Goal: Task Accomplishment & Management: Manage account settings

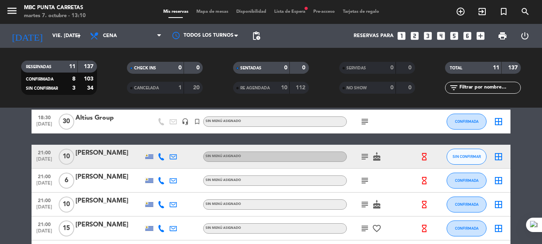
scroll to position [53, 0]
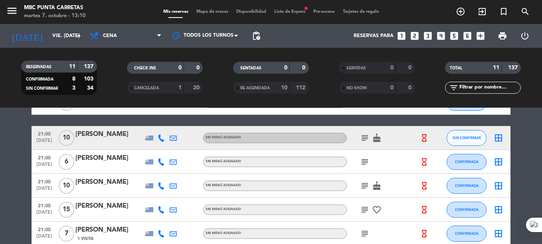
click at [362, 137] on icon "subject" at bounding box center [365, 138] width 10 height 10
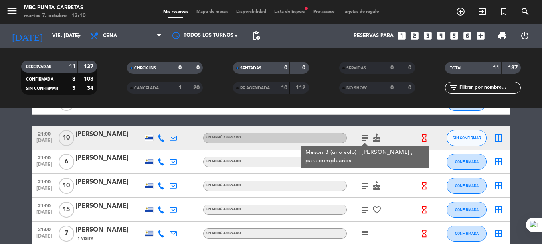
click at [104, 134] on div "[PERSON_NAME]" at bounding box center [109, 134] width 68 height 10
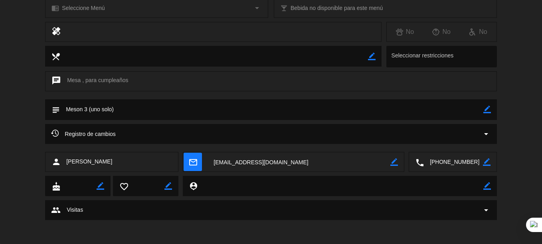
scroll to position [0, 0]
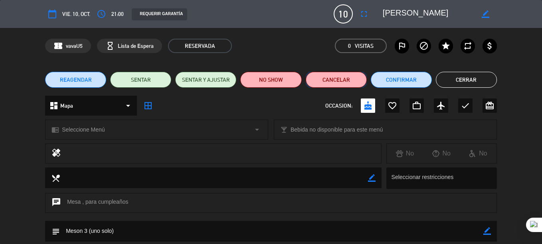
click at [335, 77] on button "Cancelar" at bounding box center [335, 80] width 61 height 16
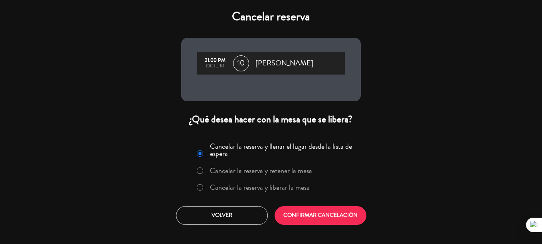
click at [278, 191] on label "Cancelar la reserva y liberar la mesa" at bounding box center [260, 187] width 100 height 7
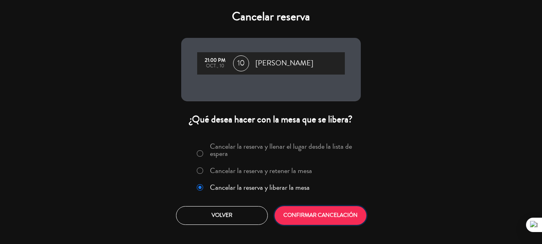
click at [301, 213] on button "CONFIRMAR CANCELACIÓN" at bounding box center [320, 215] width 92 height 19
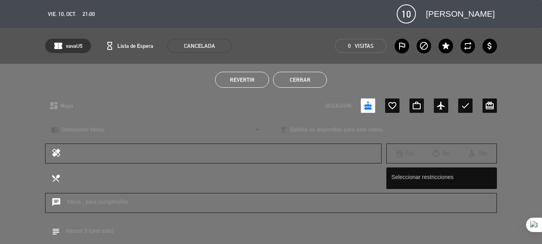
click at [311, 73] on button "Cerrar" at bounding box center [300, 80] width 54 height 16
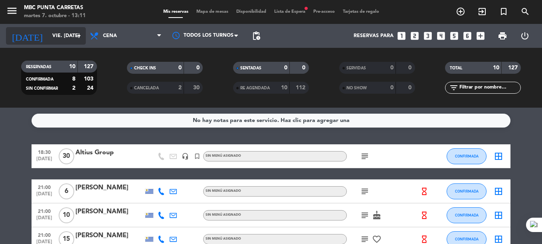
click at [49, 34] on input "vie. [DATE]" at bounding box center [81, 36] width 67 height 14
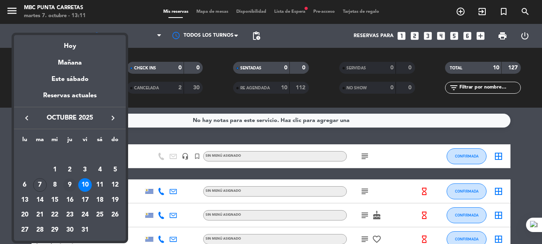
click at [75, 181] on div "9" at bounding box center [70, 185] width 14 height 14
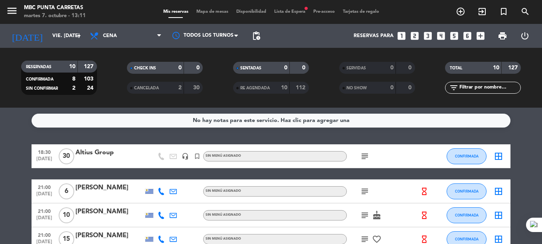
type input "[DEMOGRAPHIC_DATA] [DATE]"
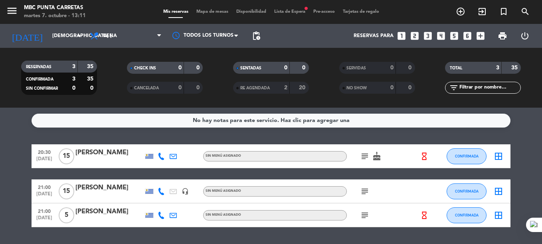
click at [111, 154] on div "[PERSON_NAME]" at bounding box center [109, 153] width 68 height 10
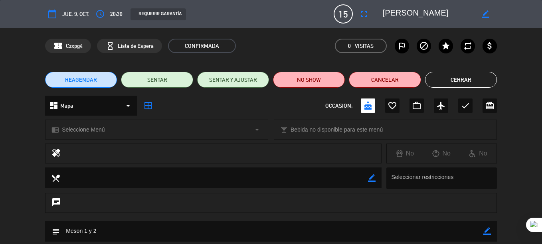
scroll to position [51, 0]
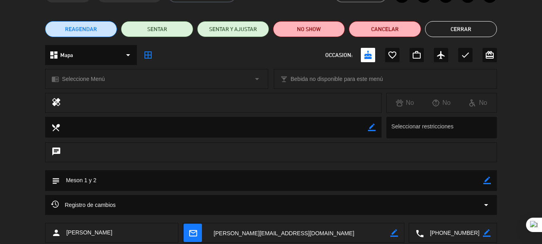
click at [485, 179] on icon "border_color" at bounding box center [487, 181] width 8 height 8
click at [469, 179] on textarea at bounding box center [271, 180] width 423 height 20
type textarea "/// Meson 1 y 2"
click at [490, 181] on icon at bounding box center [487, 181] width 8 height 8
click at [463, 27] on button "Cerrar" at bounding box center [461, 29] width 72 height 16
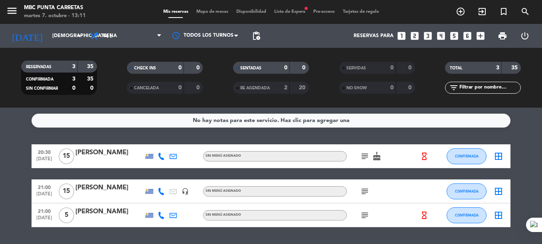
click at [288, 14] on span "Lista de Espera fiber_manual_record" at bounding box center [289, 12] width 39 height 4
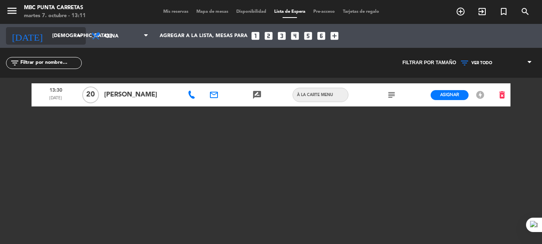
click at [54, 37] on input "[DEMOGRAPHIC_DATA] [DATE]" at bounding box center [81, 36] width 67 height 14
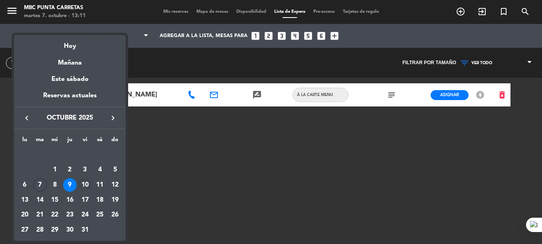
click at [86, 179] on div "10" at bounding box center [85, 185] width 14 height 14
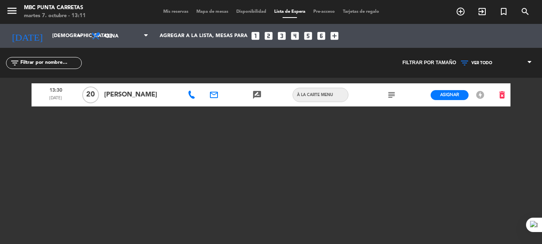
type input "vie. [DATE]"
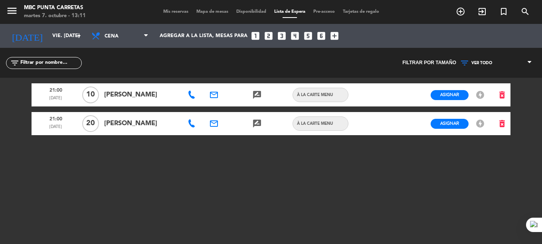
click at [216, 124] on icon "email" at bounding box center [214, 124] width 10 height 10
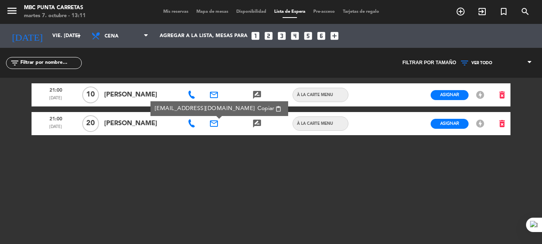
click at [191, 124] on icon at bounding box center [191, 124] width 8 height 8
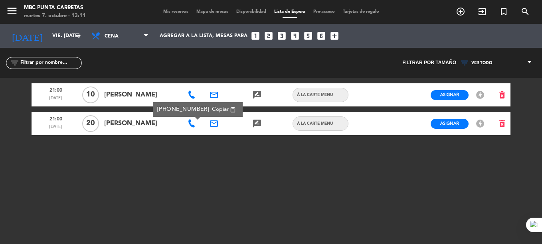
click at [212, 107] on span "Copiar" at bounding box center [220, 109] width 17 height 8
click at [452, 119] on button "Asignar" at bounding box center [449, 124] width 38 height 10
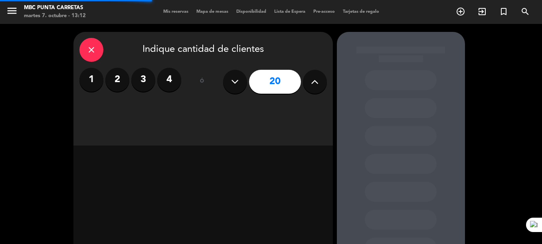
scroll to position [65, 0]
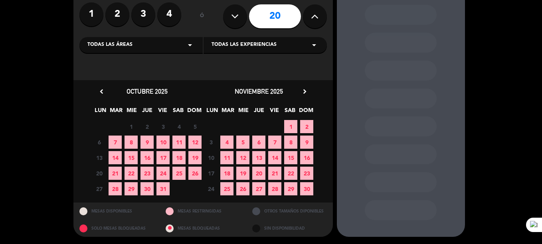
click at [160, 145] on span "10" at bounding box center [162, 142] width 13 height 13
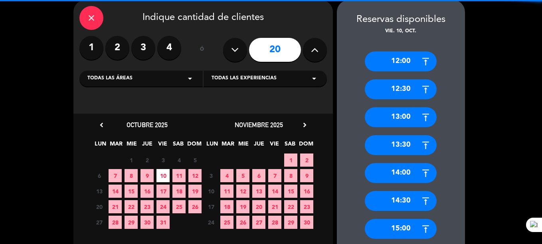
scroll to position [412, 0]
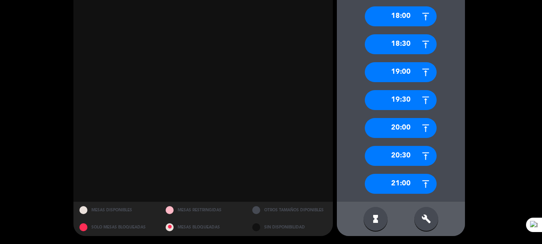
click at [403, 177] on div "21:00" at bounding box center [400, 184] width 72 height 20
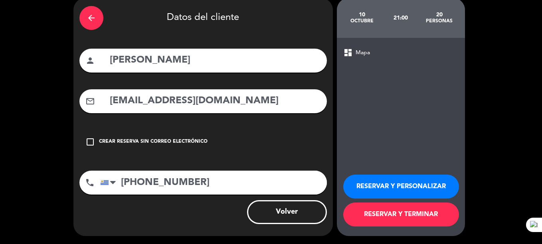
click at [406, 213] on button "RESERVAR Y TERMINAR" at bounding box center [401, 215] width 116 height 24
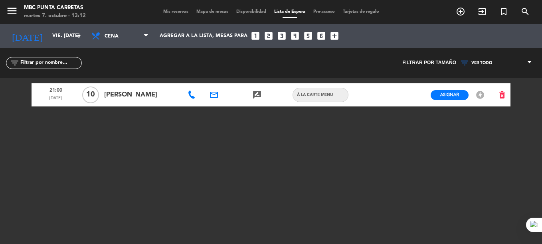
click at [176, 14] on span "Mis reservas" at bounding box center [175, 12] width 33 height 4
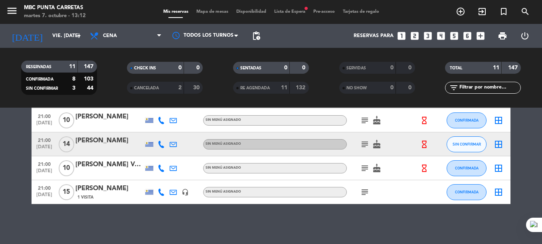
scroll to position [198, 0]
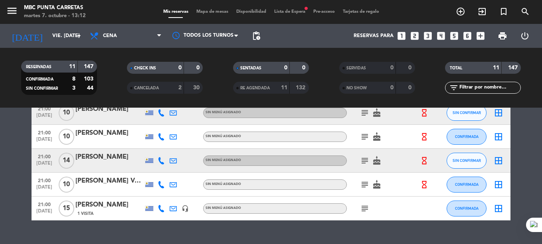
click at [366, 206] on icon "subject" at bounding box center [365, 209] width 10 height 10
click at [363, 183] on icon "subject" at bounding box center [365, 185] width 10 height 10
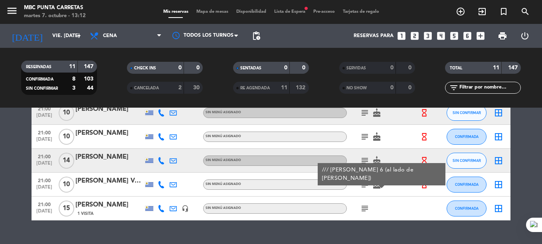
click at [393, 205] on div "subject" at bounding box center [383, 209] width 72 height 24
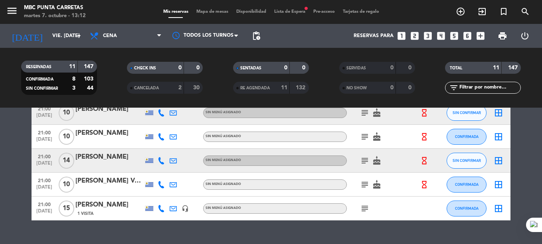
click at [364, 160] on icon "subject" at bounding box center [365, 161] width 10 height 10
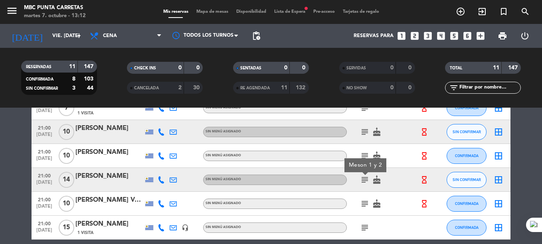
scroll to position [177, 0]
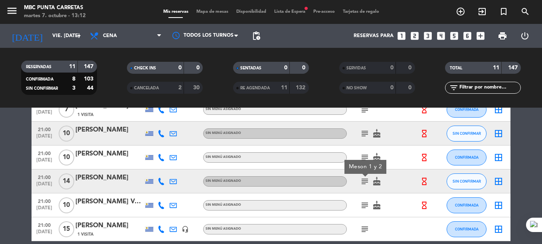
click at [363, 154] on icon "subject" at bounding box center [365, 158] width 10 height 10
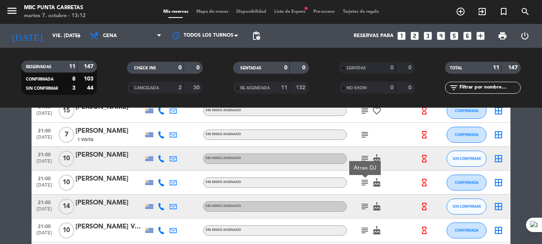
click at [365, 156] on icon "subject" at bounding box center [365, 159] width 10 height 10
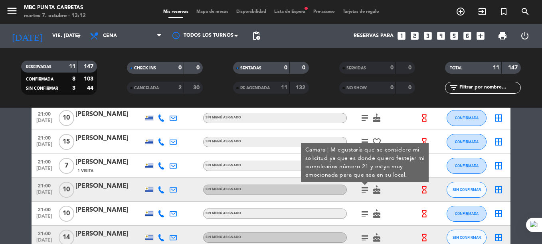
scroll to position [121, 0]
click at [396, 201] on div "subject Camara | M egustaría que se considere mi solicitud ya que es donde quie…" at bounding box center [383, 190] width 72 height 24
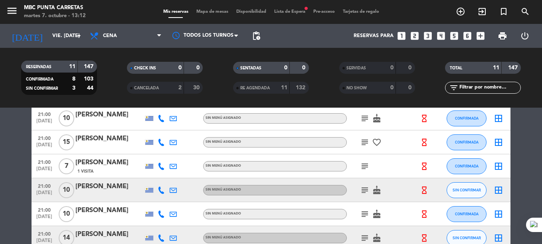
click at [365, 166] on icon "subject" at bounding box center [365, 166] width 10 height 10
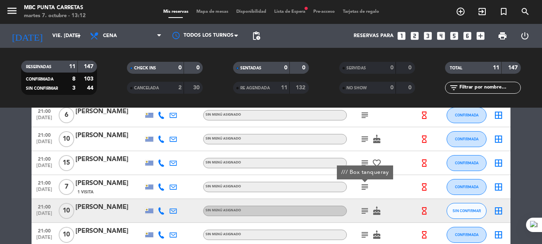
scroll to position [100, 0]
click at [362, 159] on icon "subject" at bounding box center [365, 164] width 10 height 10
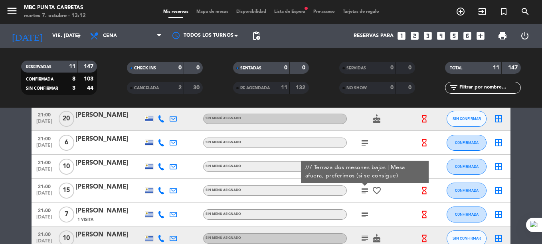
scroll to position [72, 0]
click at [400, 205] on div "subject" at bounding box center [383, 215] width 72 height 24
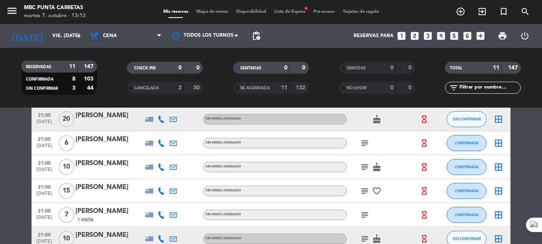
click at [361, 168] on icon "subject" at bounding box center [365, 167] width 10 height 10
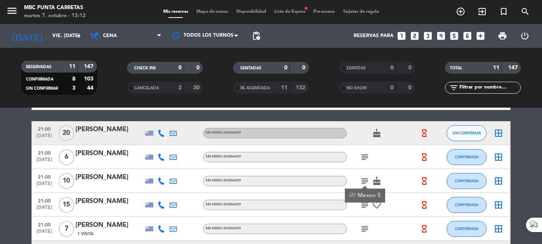
scroll to position [57, 0]
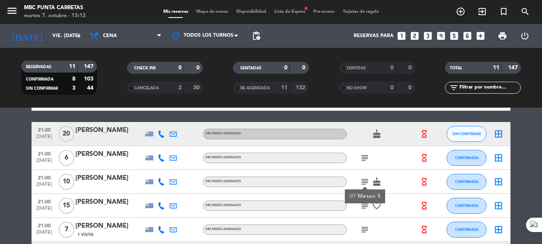
click at [364, 156] on icon "subject" at bounding box center [365, 158] width 10 height 10
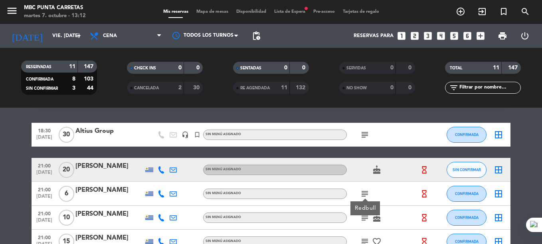
scroll to position [21, 0]
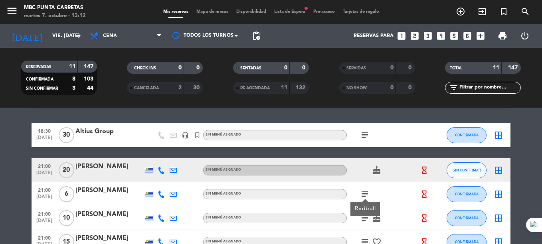
click at [102, 168] on div "[PERSON_NAME]" at bounding box center [109, 166] width 68 height 10
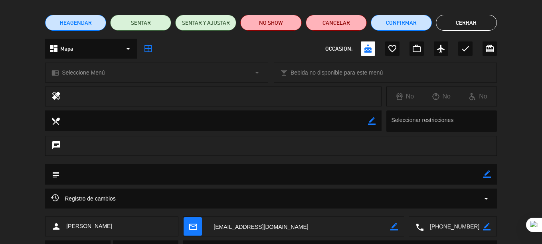
scroll to position [57, 0]
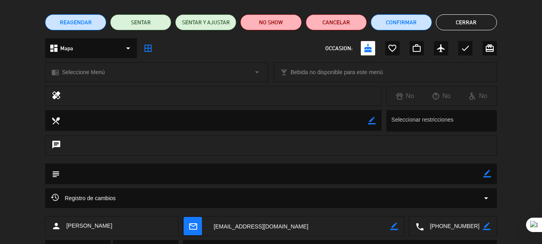
click at [487, 175] on icon "border_color" at bounding box center [487, 174] width 8 height 8
click at [459, 172] on textarea at bounding box center [271, 173] width 423 height 20
click at [488, 172] on icon at bounding box center [487, 174] width 8 height 8
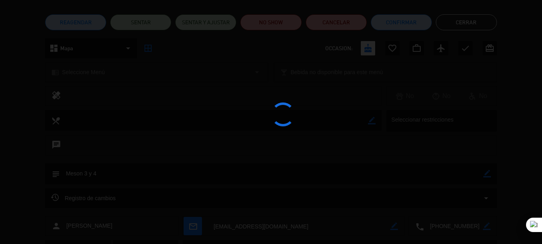
type textarea "Meson 3 y 4"
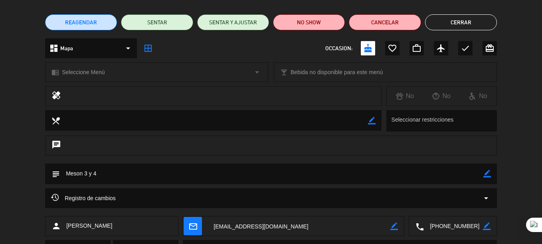
click at [447, 20] on button "Cerrar" at bounding box center [461, 22] width 72 height 16
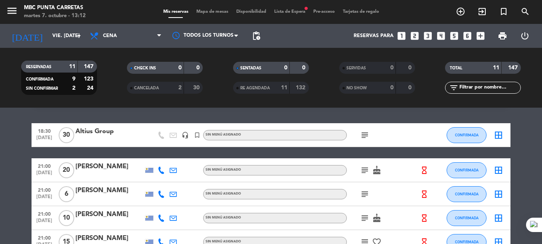
click at [160, 171] on icon at bounding box center [161, 170] width 7 height 7
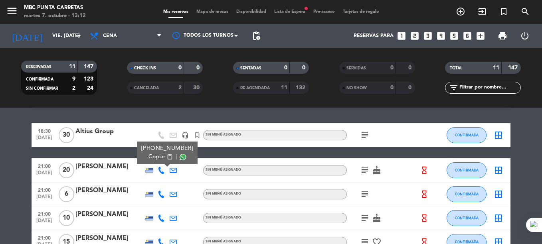
click at [167, 156] on span "content_paste" at bounding box center [170, 157] width 6 height 6
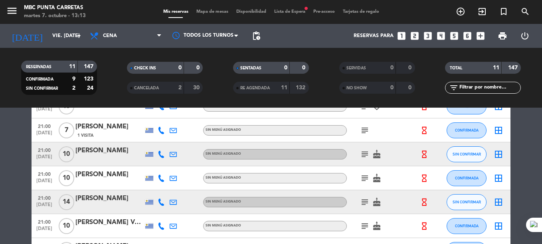
scroll to position [156, 0]
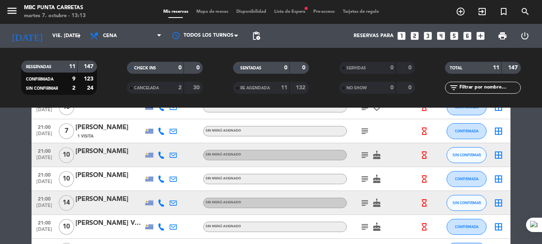
click at [363, 205] on icon "subject" at bounding box center [365, 203] width 10 height 10
click at [365, 153] on icon "subject" at bounding box center [365, 155] width 10 height 10
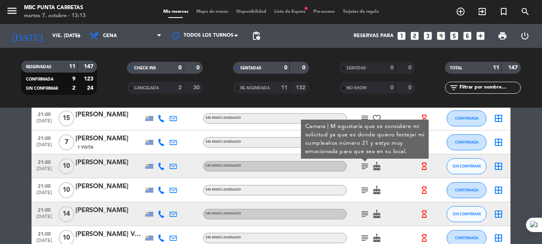
scroll to position [139, 0]
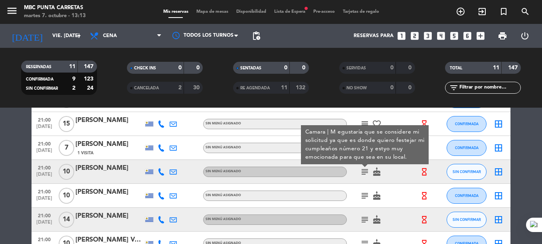
click at [404, 188] on div "subject cake" at bounding box center [383, 196] width 72 height 24
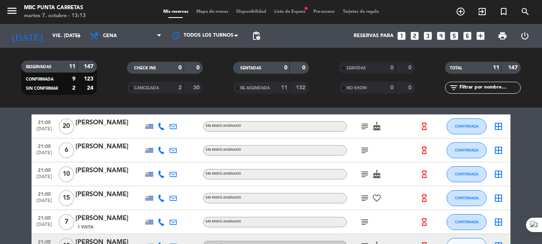
scroll to position [23, 0]
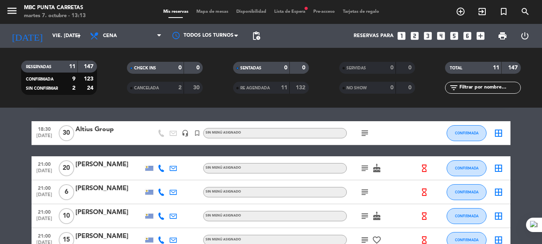
click at [297, 12] on span "Lista de Espera fiber_manual_record" at bounding box center [289, 12] width 39 height 4
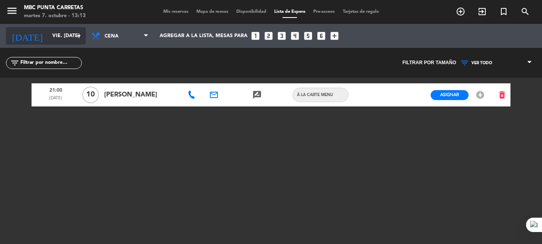
click at [30, 28] on div "[DATE] vie. [DATE] arrow_drop_down" at bounding box center [46, 36] width 80 height 18
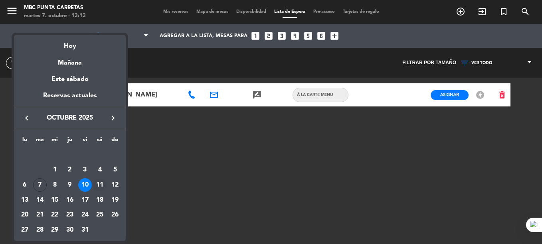
click at [96, 184] on div "11" at bounding box center [100, 185] width 14 height 14
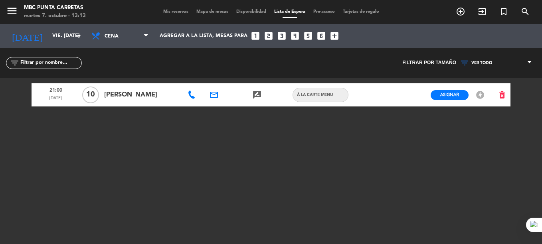
type input "sáb. [DATE]"
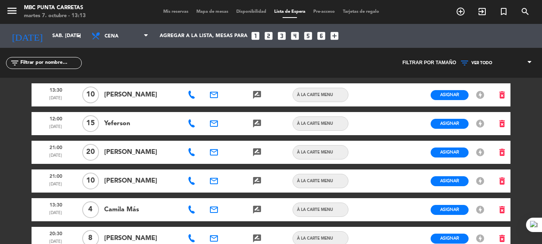
scroll to position [51, 0]
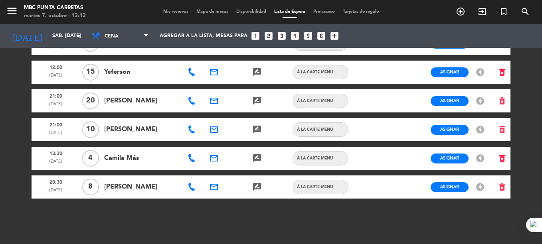
click at [191, 190] on icon at bounding box center [191, 187] width 8 height 8
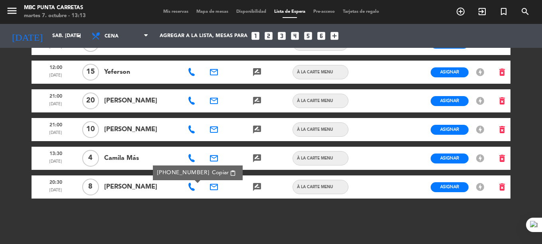
click at [212, 173] on span "Copiar" at bounding box center [220, 173] width 17 height 8
click at [216, 185] on icon "email" at bounding box center [214, 187] width 10 height 10
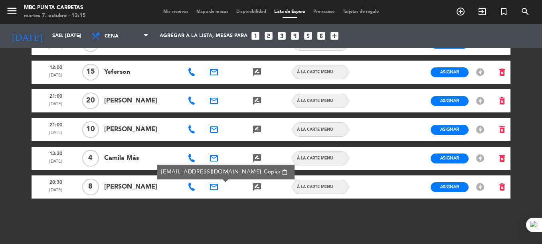
click at [274, 221] on div "13:30 [DATE] [PERSON_NAME] email rate_review credit_card À LA CARTE MENU Asigna…" at bounding box center [271, 135] width 479 height 218
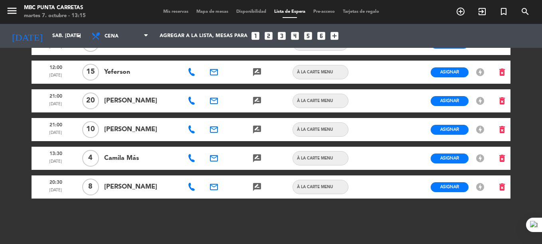
scroll to position [0, 0]
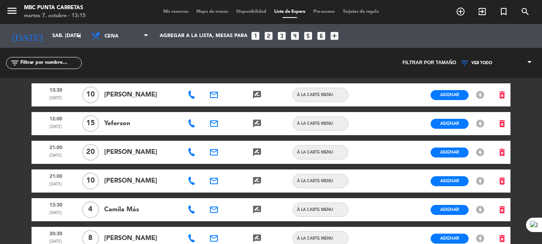
click at [173, 14] on div "Mis reservas Mapa de mesas Disponibilidad Lista de Espera Pre-acceso Tarjetas d…" at bounding box center [271, 11] width 224 height 7
click at [171, 11] on span "Mis reservas" at bounding box center [175, 12] width 33 height 4
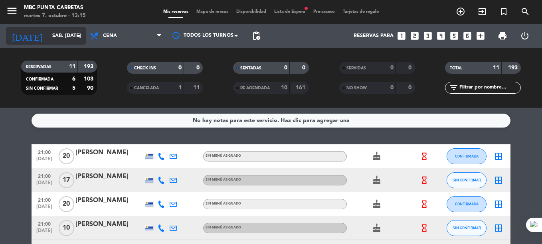
click at [48, 38] on input "sáb. [DATE]" at bounding box center [81, 36] width 67 height 14
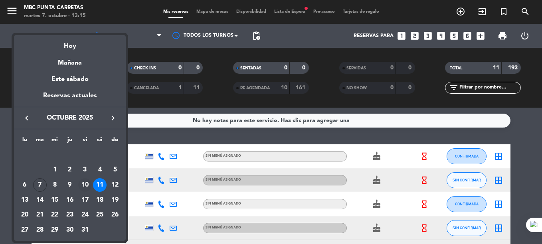
click at [81, 184] on div "10" at bounding box center [85, 185] width 14 height 14
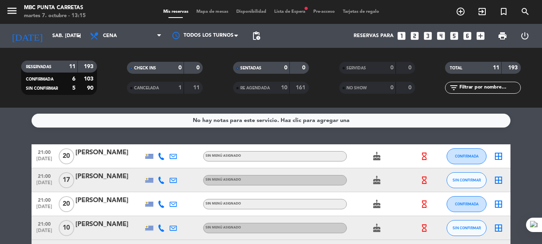
type input "vie. [DATE]"
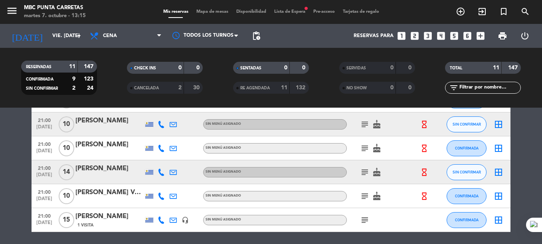
scroll to position [215, 0]
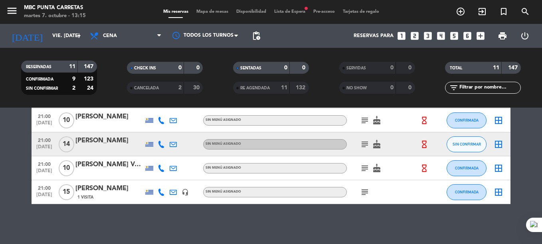
click at [359, 195] on span "subject" at bounding box center [364, 192] width 12 height 10
click at [362, 193] on icon "subject" at bounding box center [365, 192] width 10 height 10
click at [98, 186] on div "[PERSON_NAME]" at bounding box center [109, 188] width 68 height 10
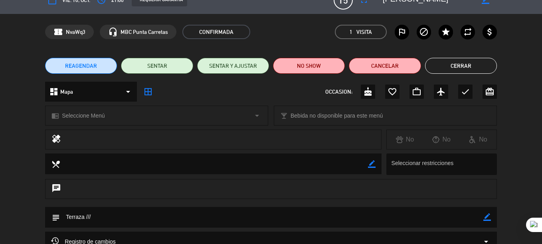
scroll to position [16, 0]
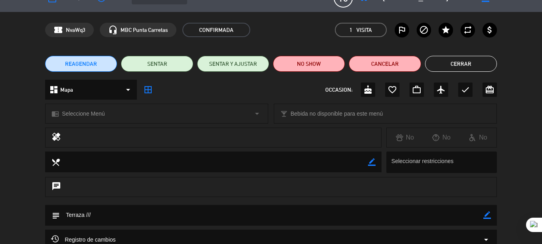
click at [484, 218] on icon "border_color" at bounding box center [487, 215] width 8 height 8
click at [470, 219] on textarea at bounding box center [271, 215] width 423 height 20
paste textarea "///"
click at [490, 218] on div "subject" at bounding box center [270, 215] width 451 height 21
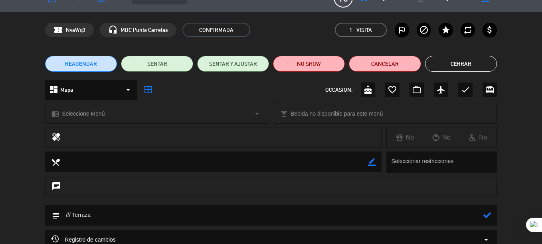
click at [486, 216] on icon at bounding box center [487, 215] width 8 height 8
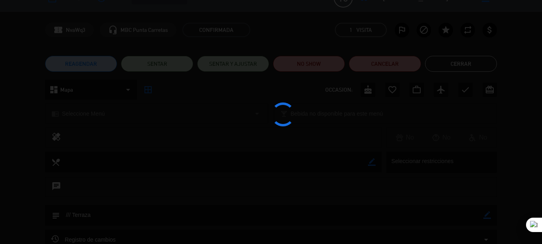
type textarea "/// Terraza"
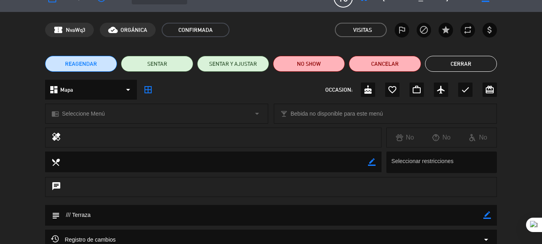
scroll to position [0, 0]
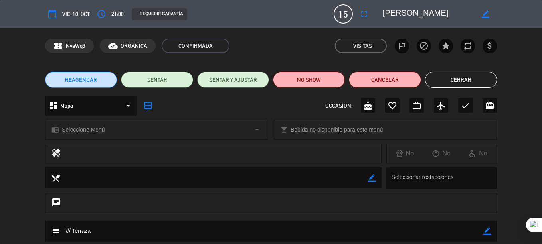
click at [453, 77] on button "Cerrar" at bounding box center [461, 80] width 72 height 16
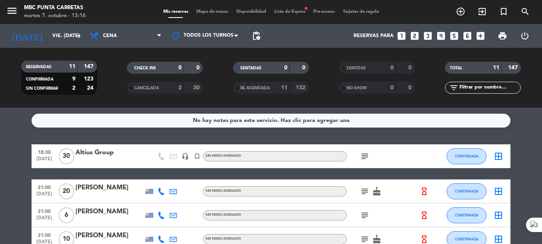
click at [298, 10] on span "Lista de Espera fiber_manual_record" at bounding box center [289, 12] width 39 height 4
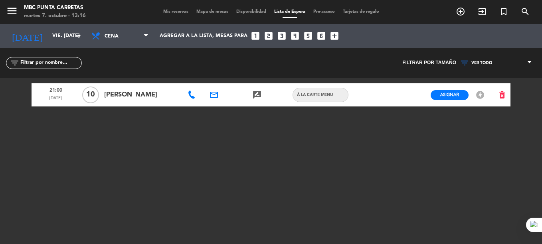
click at [176, 11] on span "Mis reservas" at bounding box center [175, 12] width 33 height 4
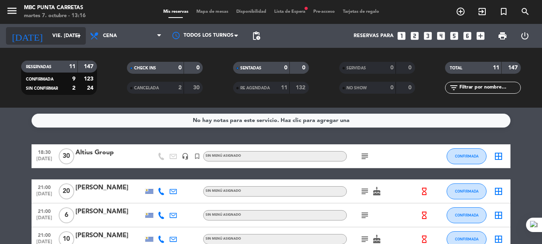
click at [48, 32] on input "vie. [DATE]" at bounding box center [81, 36] width 67 height 14
